Goal: Task Accomplishment & Management: Complete application form

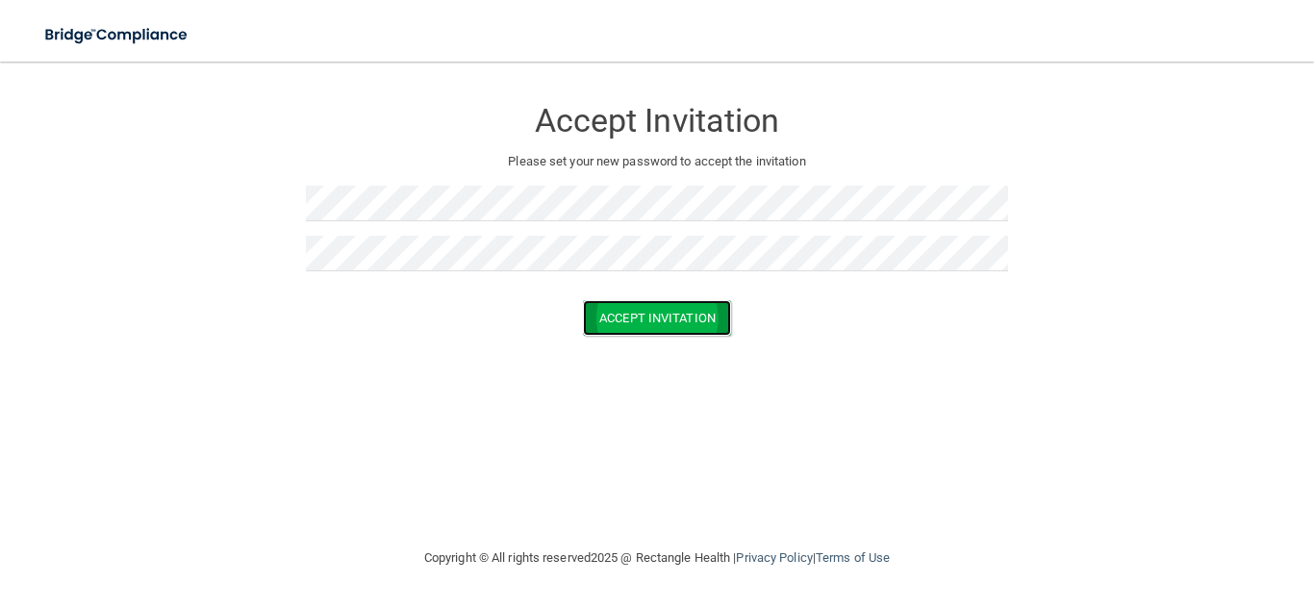
click at [630, 327] on button "Accept Invitation" at bounding box center [657, 318] width 148 height 36
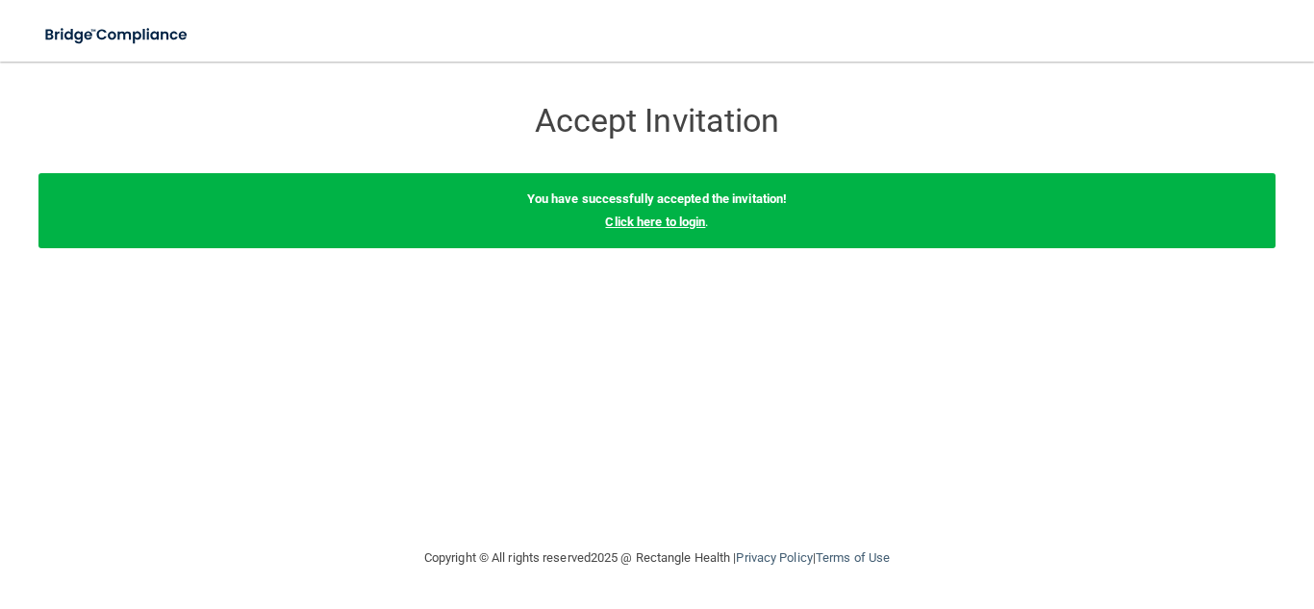
click at [686, 219] on link "Click here to login" at bounding box center [655, 222] width 100 height 14
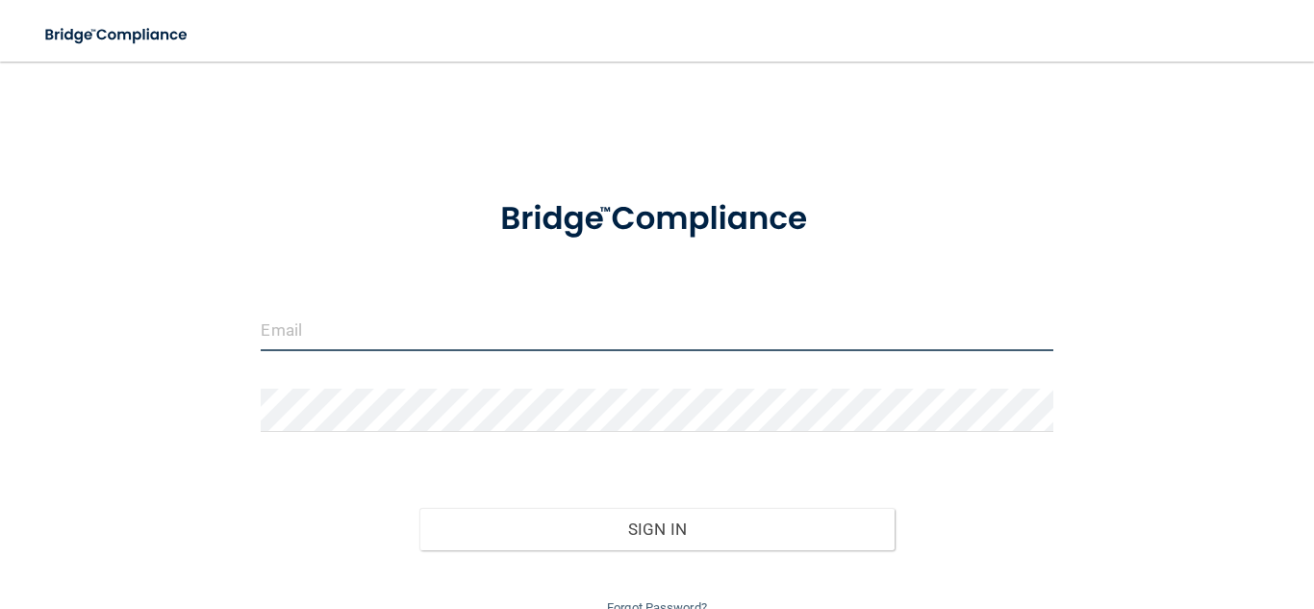
click at [565, 342] on input "email" at bounding box center [657, 329] width 792 height 43
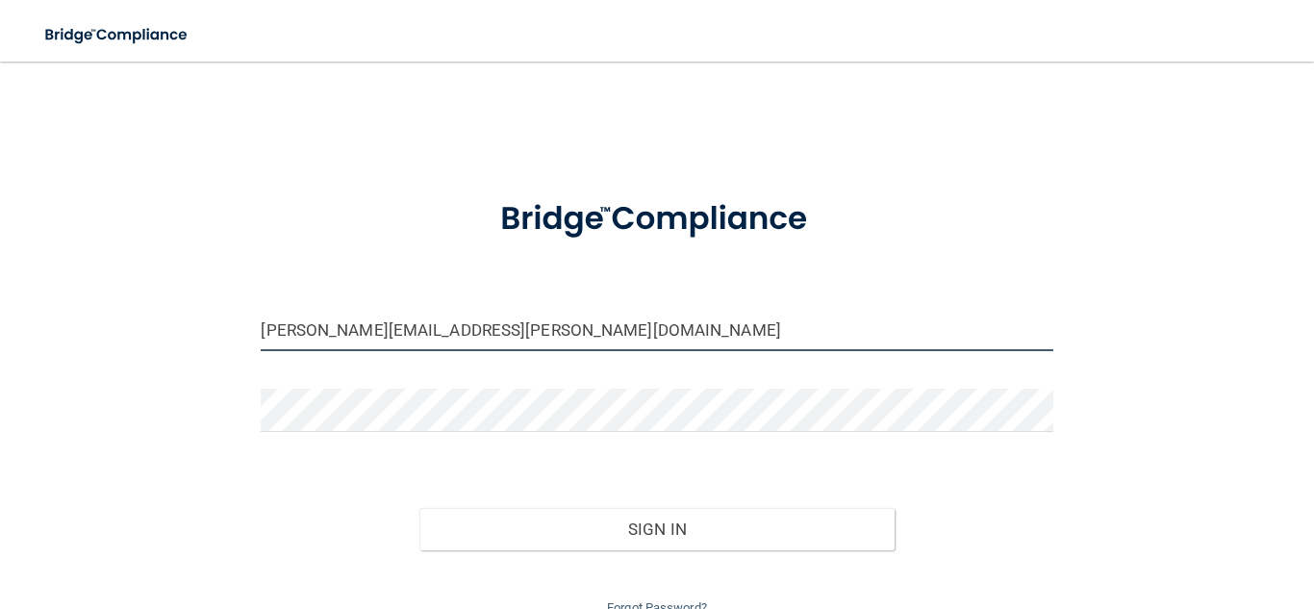
type input "[PERSON_NAME][EMAIL_ADDRESS][PERSON_NAME][DOMAIN_NAME]"
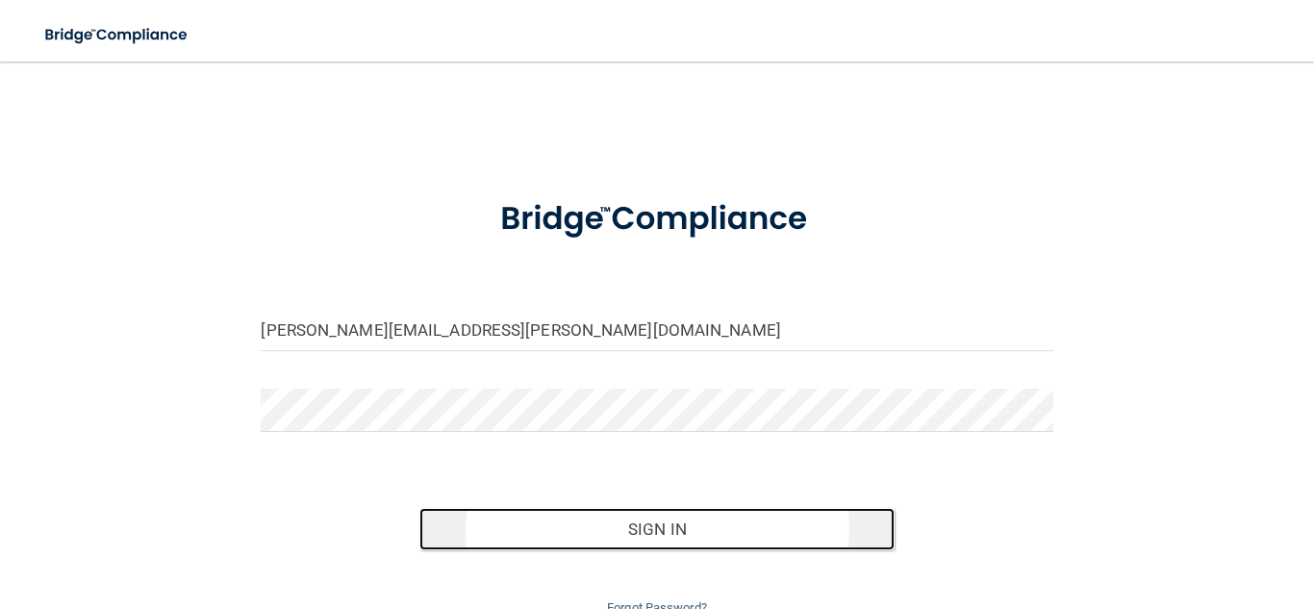
click at [701, 511] on button "Sign In" at bounding box center [656, 529] width 475 height 42
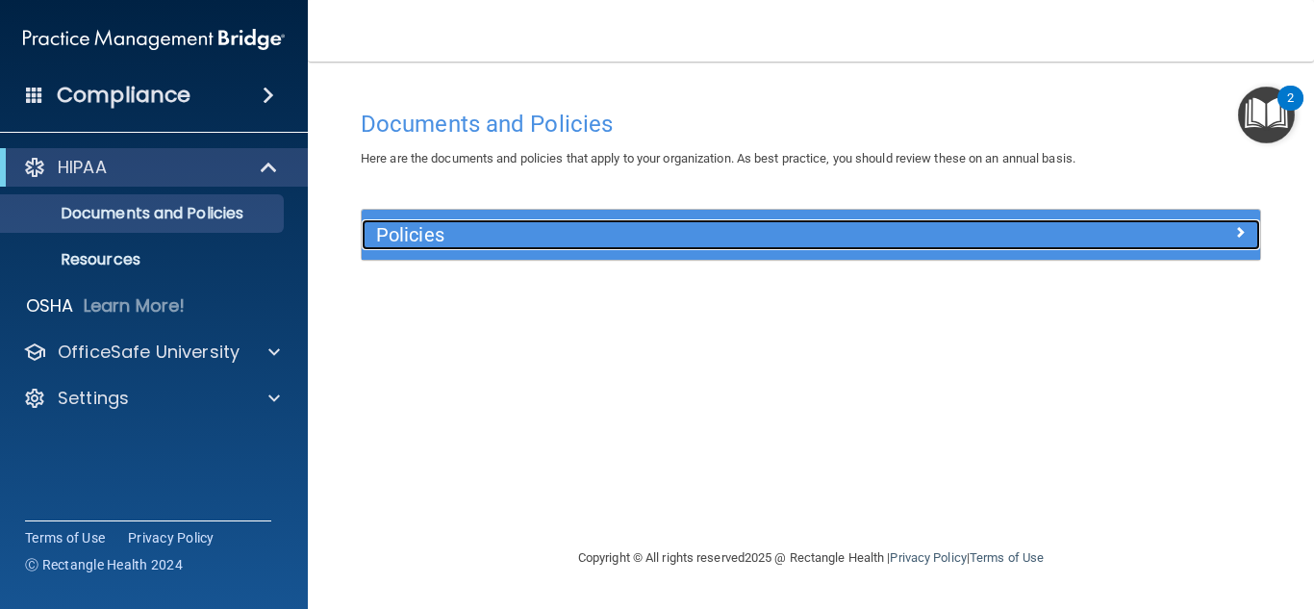
click at [1237, 229] on span at bounding box center [1240, 231] width 12 height 23
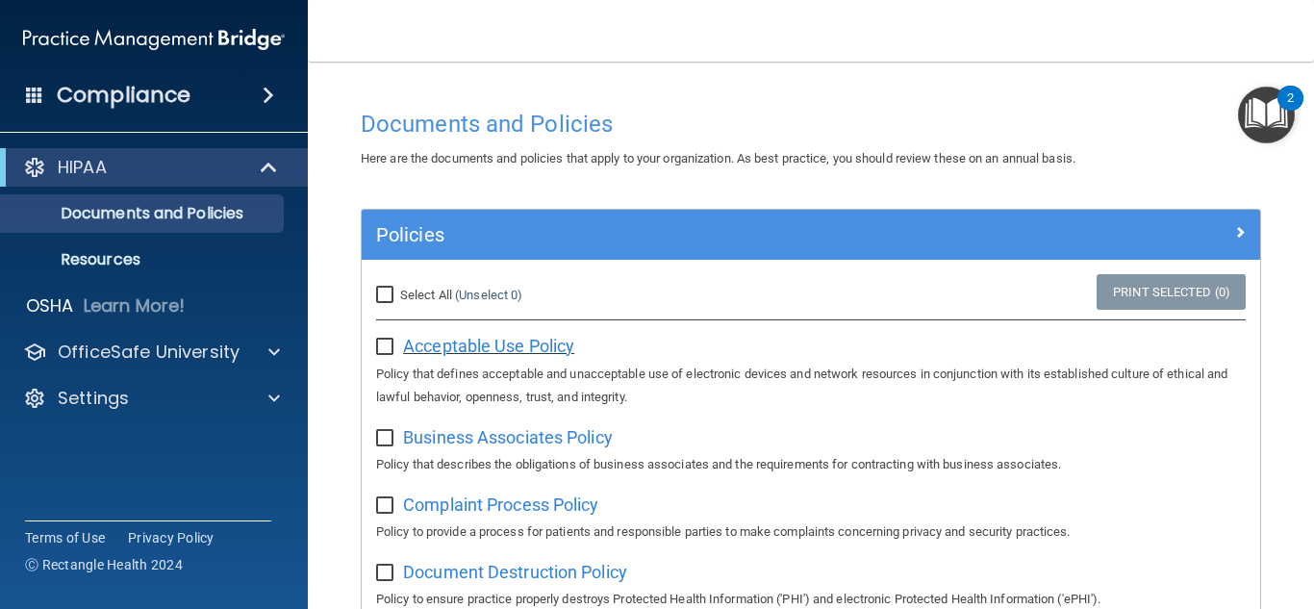
click at [542, 344] on span "Acceptable Use Policy" at bounding box center [488, 346] width 171 height 20
click at [383, 346] on input "checkbox" at bounding box center [387, 347] width 22 height 15
checkbox input "true"
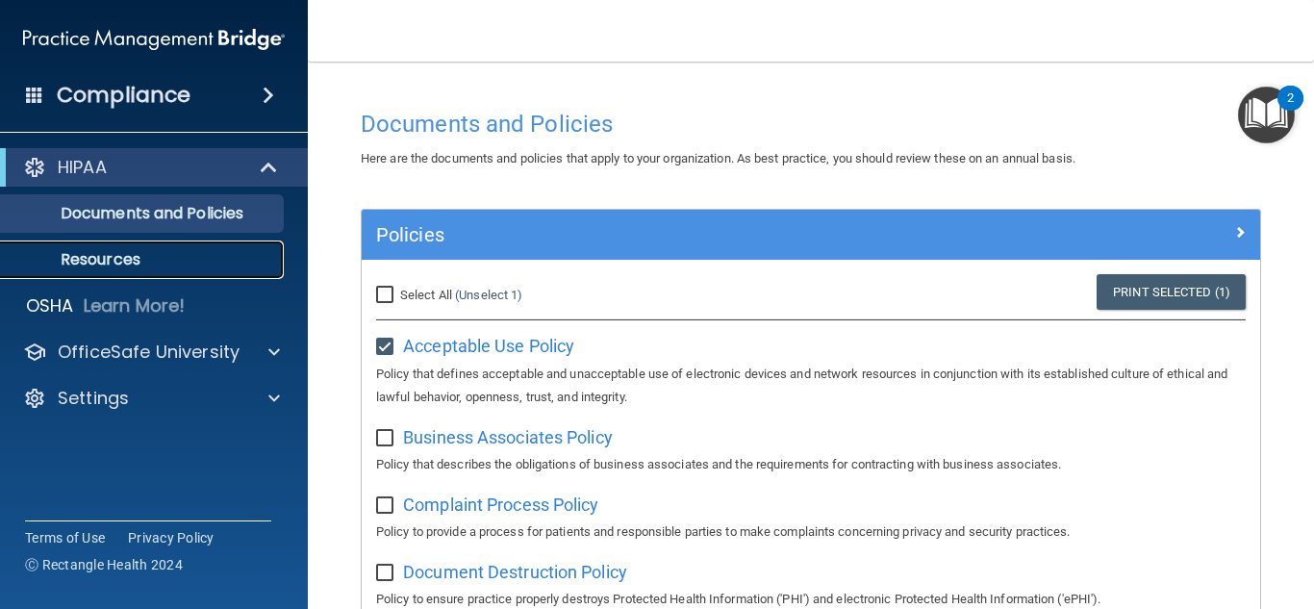
click at [203, 250] on p "Resources" at bounding box center [144, 259] width 263 height 19
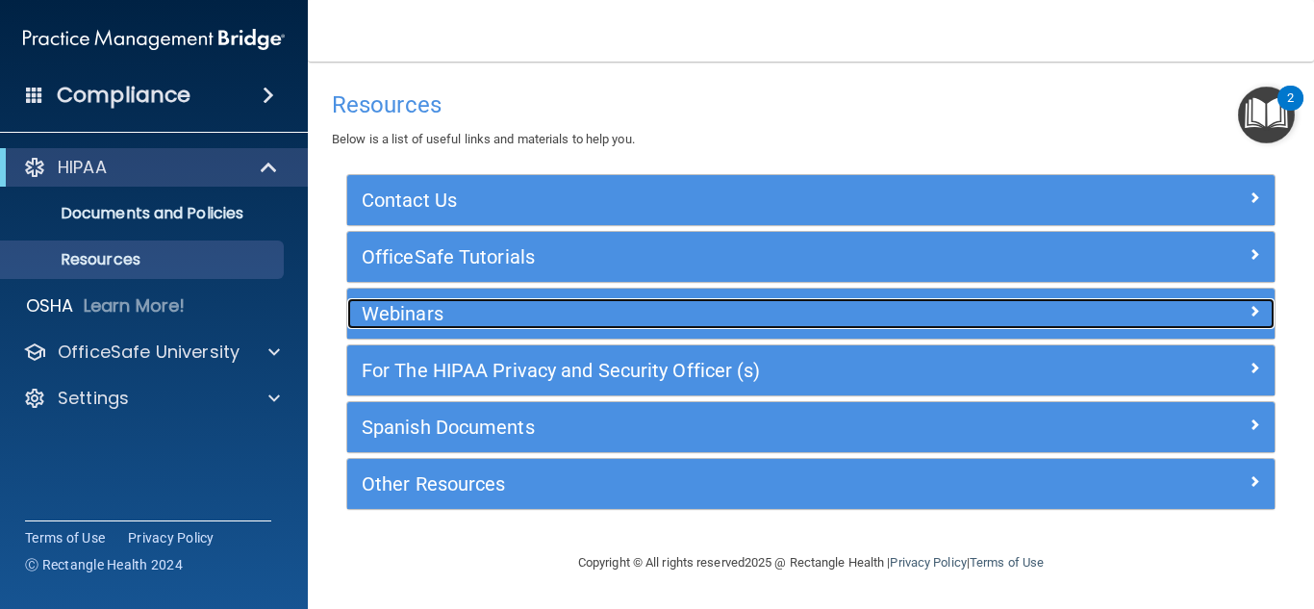
click at [543, 316] on h5 "Webinars" at bounding box center [695, 313] width 667 height 21
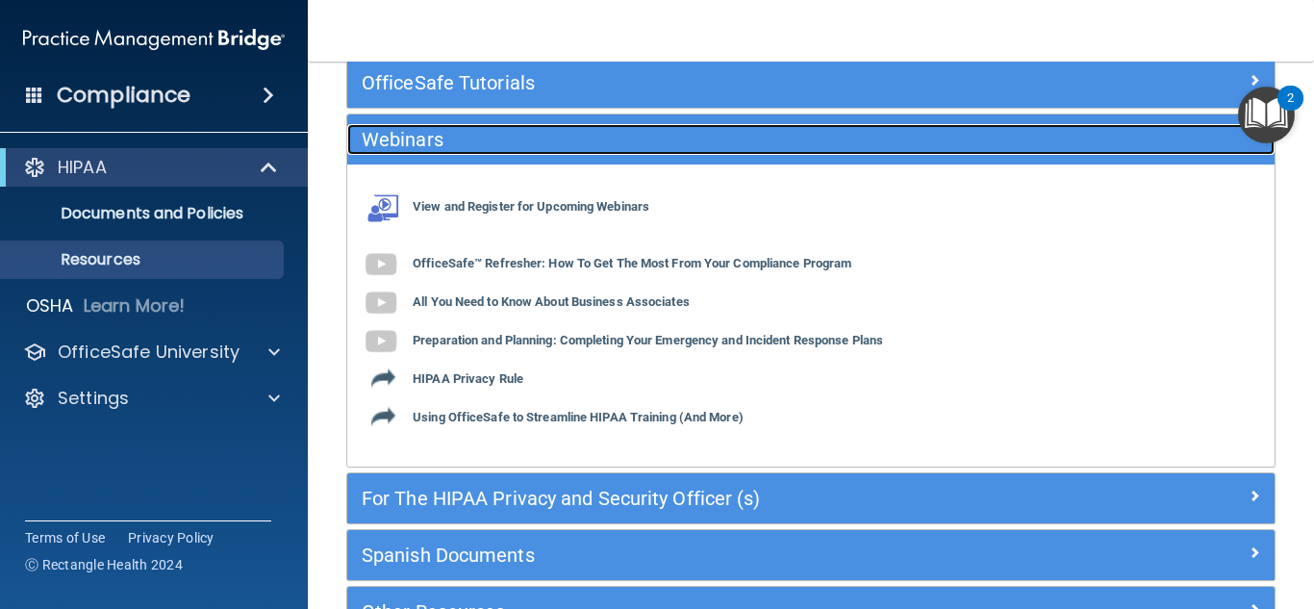
scroll to position [178, 0]
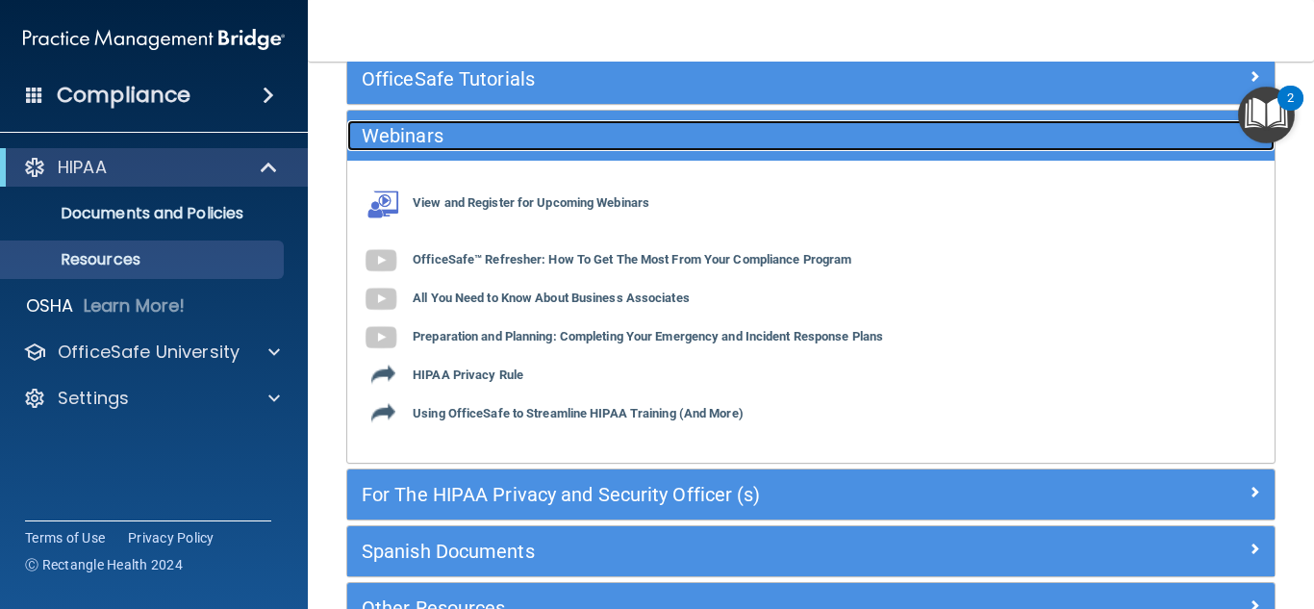
click at [521, 135] on h5 "Webinars" at bounding box center [695, 135] width 667 height 21
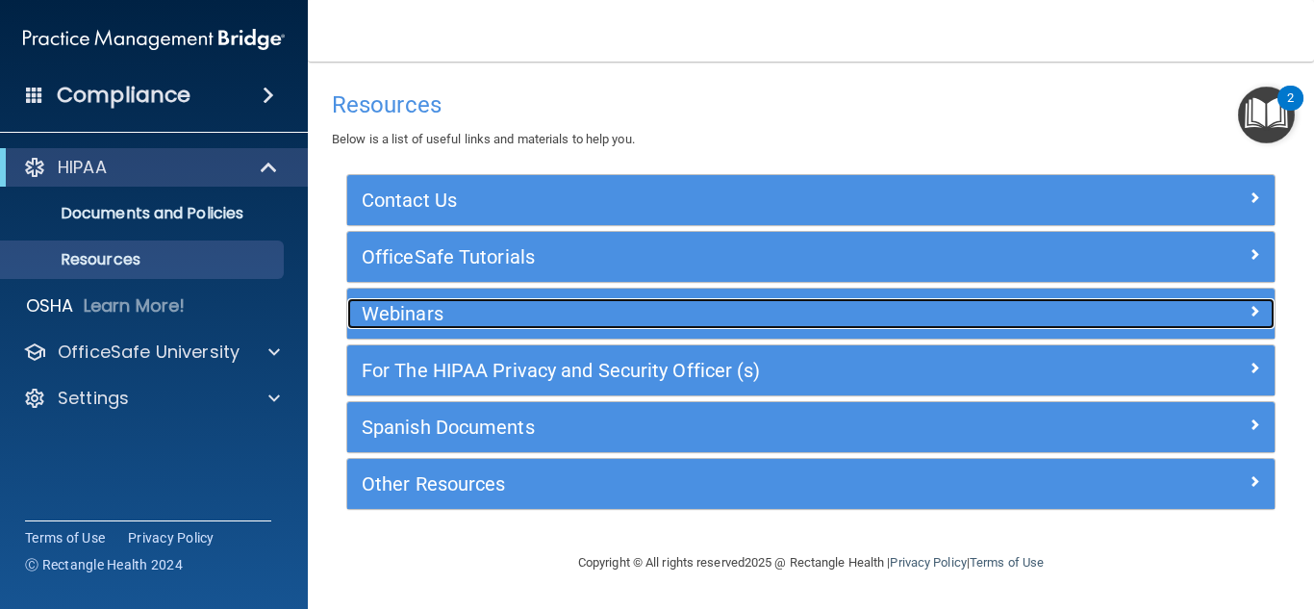
scroll to position [0, 0]
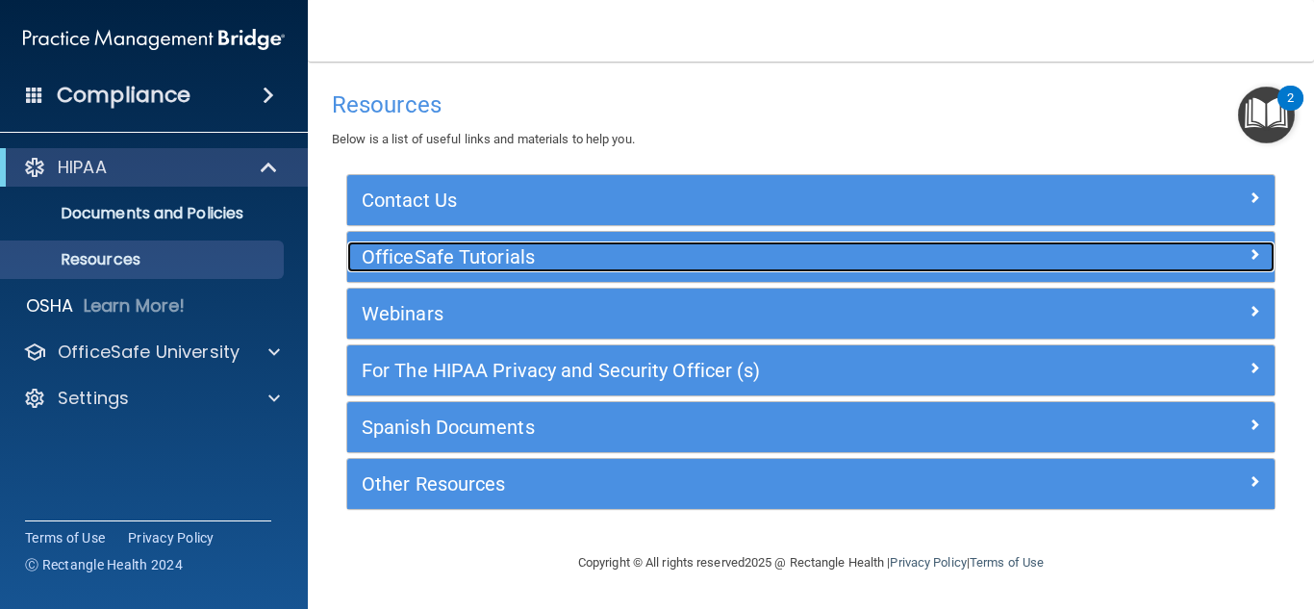
click at [573, 257] on h5 "OfficeSafe Tutorials" at bounding box center [695, 256] width 667 height 21
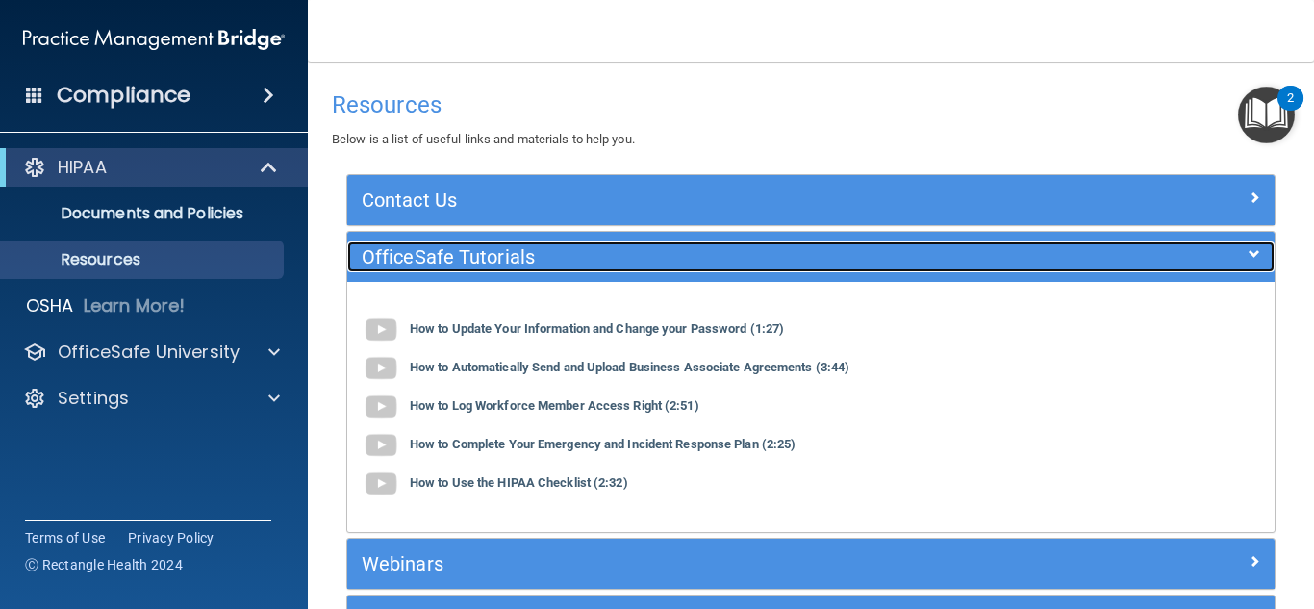
click at [573, 257] on h5 "OfficeSafe Tutorials" at bounding box center [695, 256] width 667 height 21
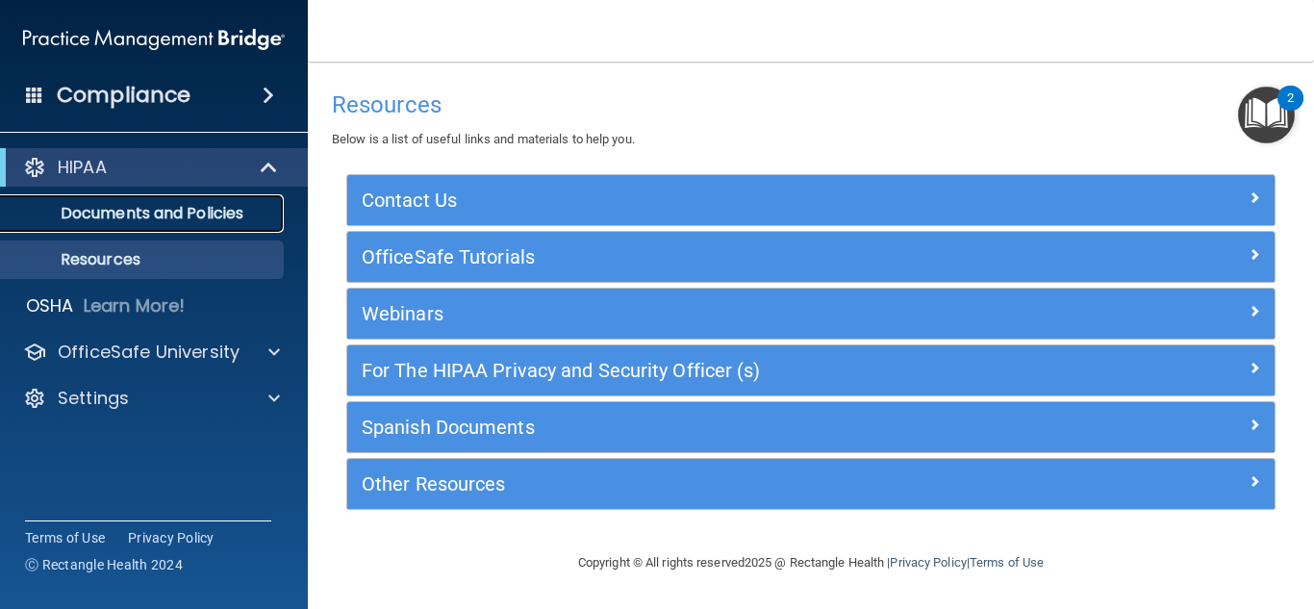
click at [157, 225] on link "Documents and Policies" at bounding box center [132, 213] width 303 height 38
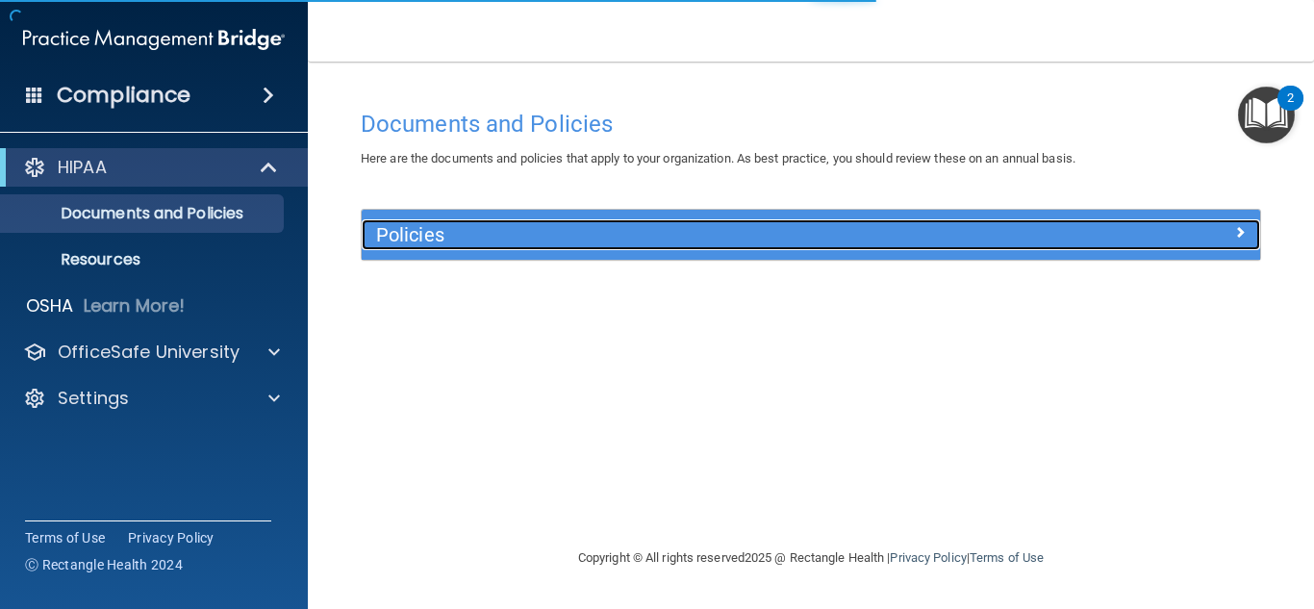
click at [570, 240] on h5 "Policies" at bounding box center [698, 234] width 645 height 21
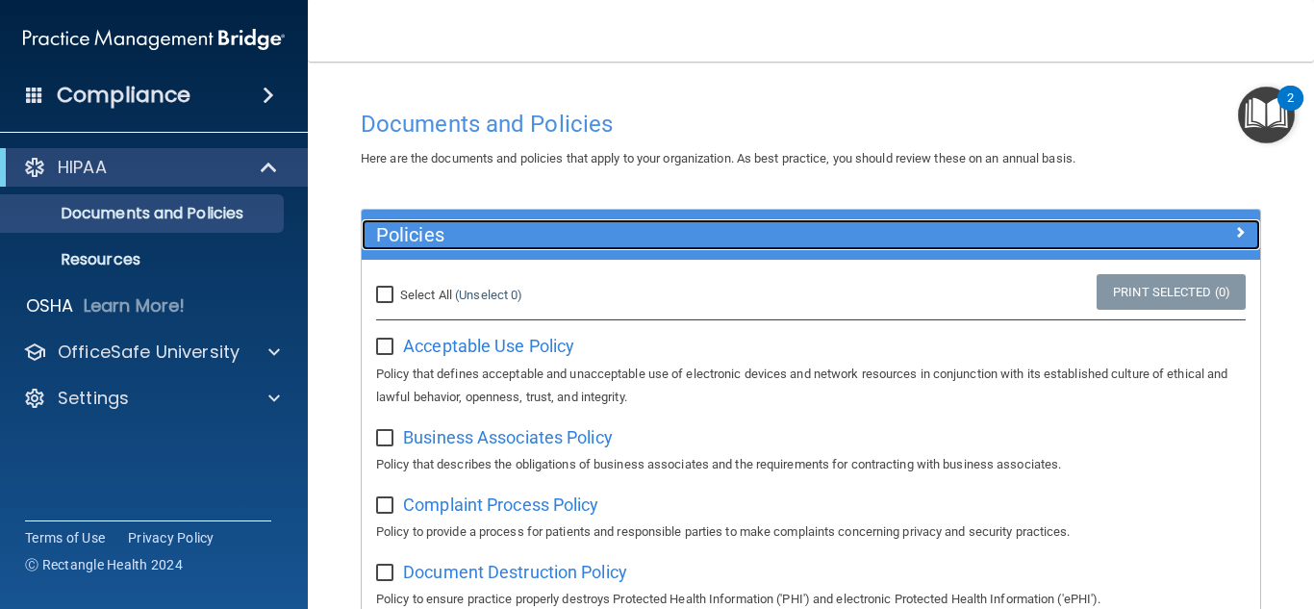
click at [1056, 240] on div at bounding box center [1148, 230] width 225 height 23
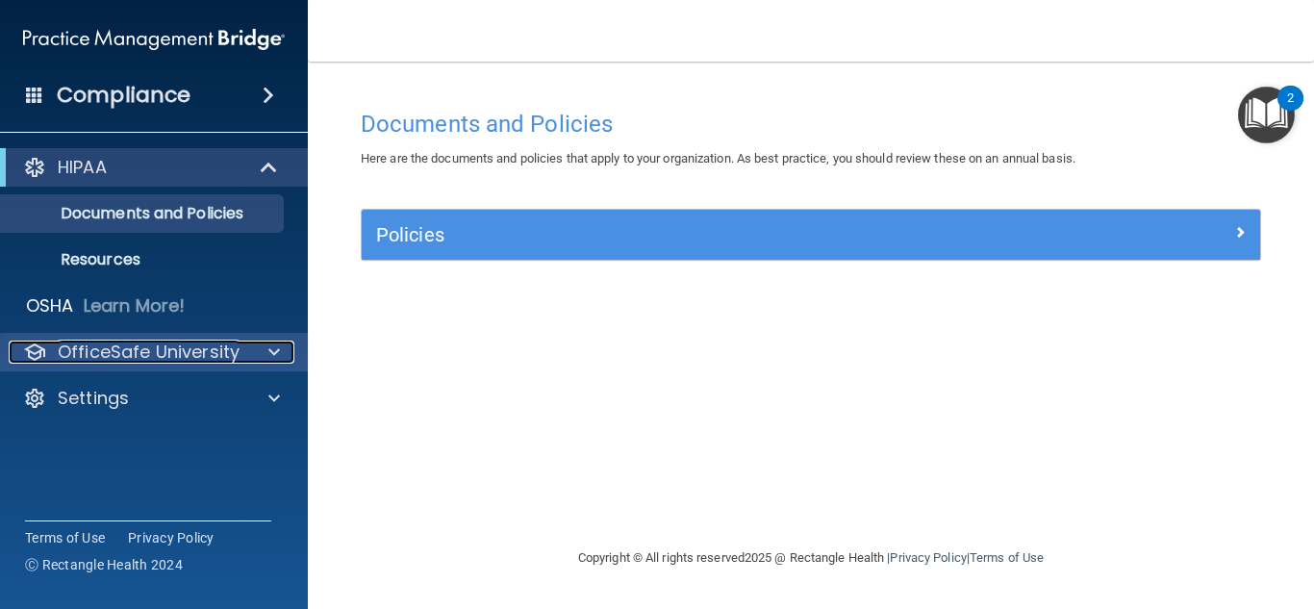
click at [277, 351] on span at bounding box center [274, 352] width 12 height 23
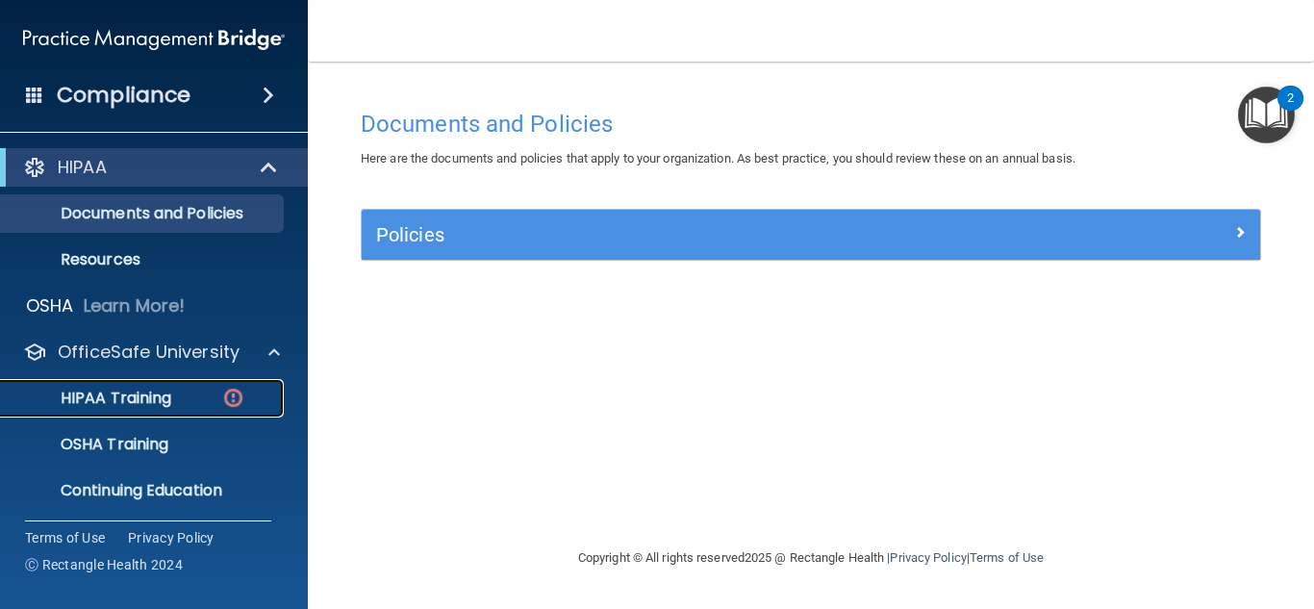
click at [126, 399] on p "HIPAA Training" at bounding box center [92, 398] width 159 height 19
